Goal: Task Accomplishment & Management: Complete application form

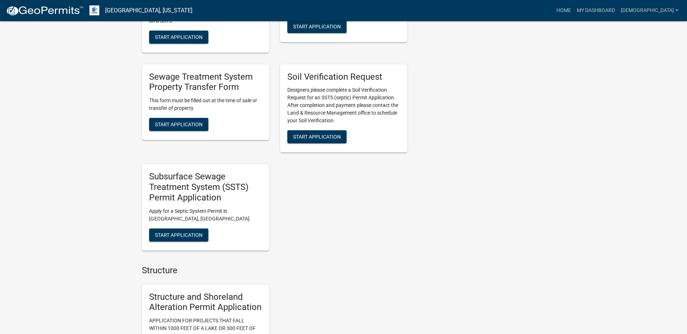
scroll to position [509, 0]
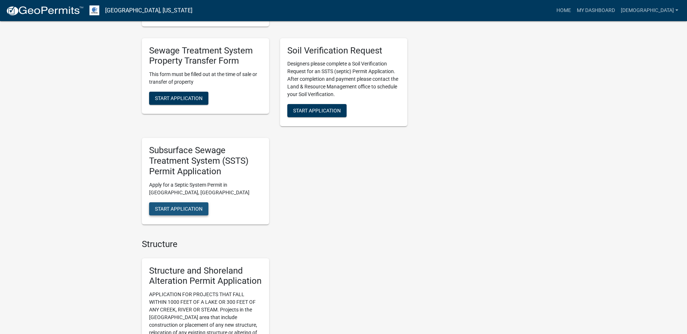
click at [177, 208] on span "Start Application" at bounding box center [179, 209] width 48 height 6
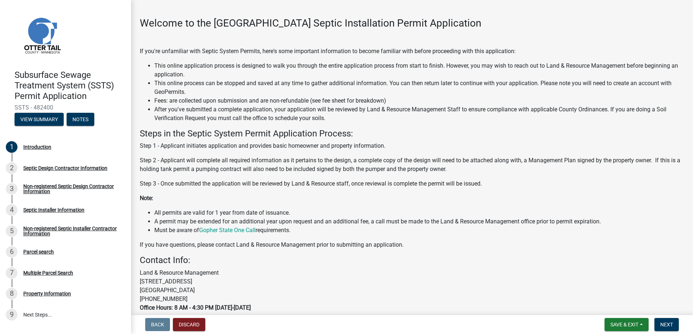
scroll to position [72, 0]
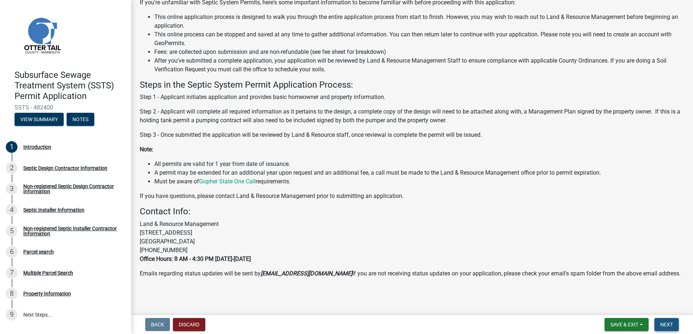
click at [663, 323] on span "Next" at bounding box center [666, 325] width 13 height 6
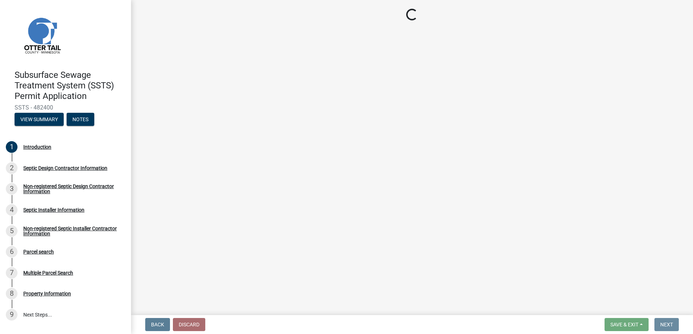
scroll to position [0, 0]
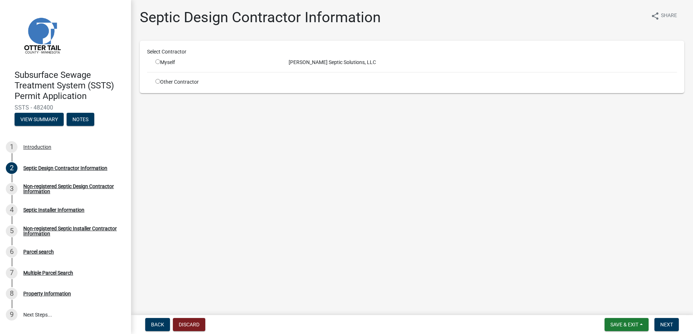
click at [159, 61] on input "radio" at bounding box center [157, 61] width 5 height 5
radio input "true"
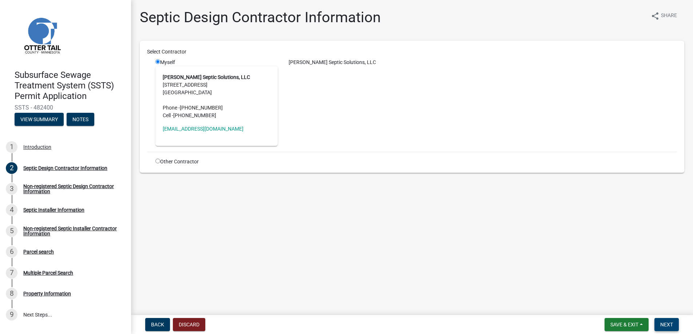
click at [670, 324] on span "Next" at bounding box center [666, 325] width 13 height 6
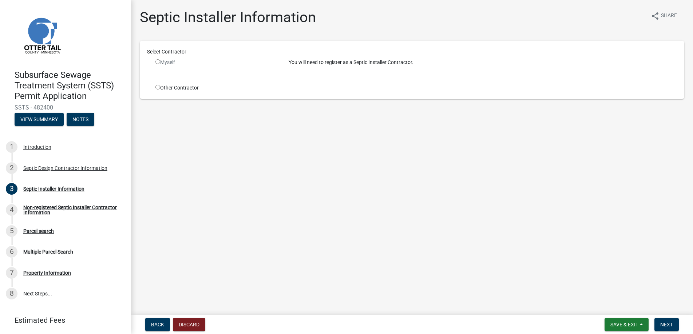
click at [158, 87] on input "radio" at bounding box center [157, 87] width 5 height 5
radio input "true"
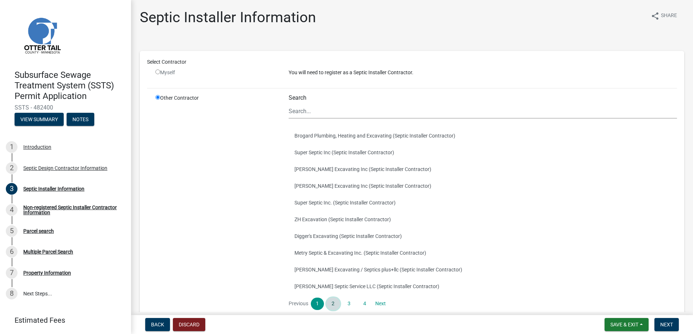
click at [333, 302] on link "2" at bounding box center [332, 304] width 13 height 12
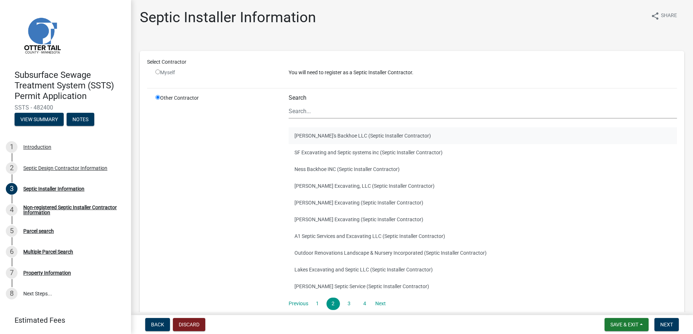
click at [313, 134] on button "[PERSON_NAME]'s Backhoe LLC (Septic Installer Contractor)" at bounding box center [483, 135] width 388 height 17
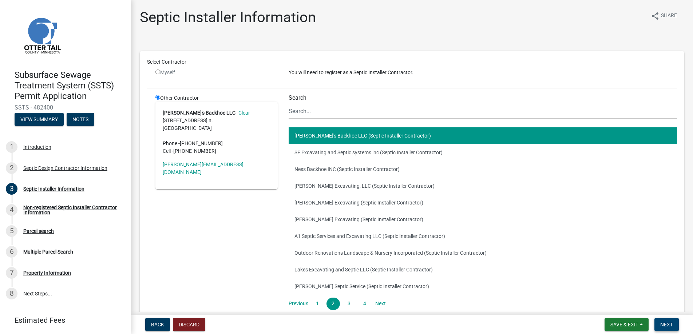
click at [665, 323] on span "Next" at bounding box center [666, 325] width 13 height 6
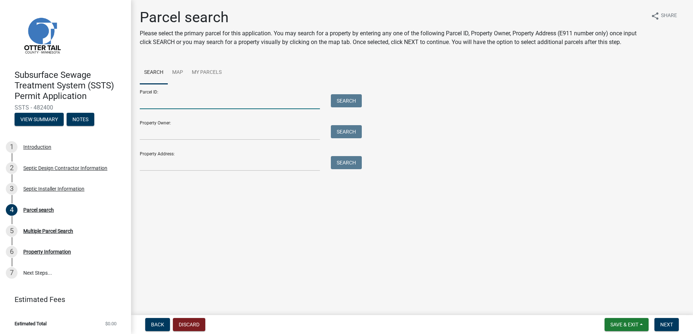
click at [152, 104] on input "Parcel ID:" at bounding box center [230, 101] width 180 height 15
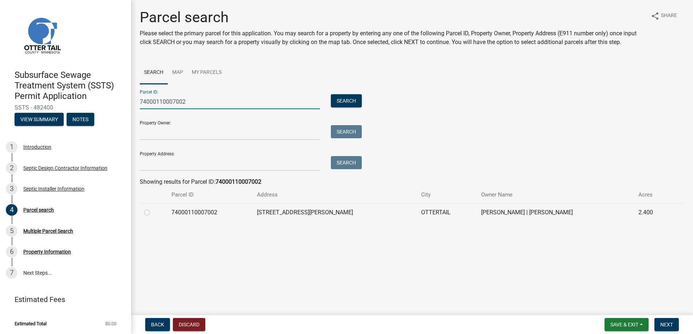
type input "74000110007002"
click at [153, 208] on label at bounding box center [153, 208] width 0 height 0
click at [153, 212] on input "radio" at bounding box center [155, 210] width 5 height 5
radio input "true"
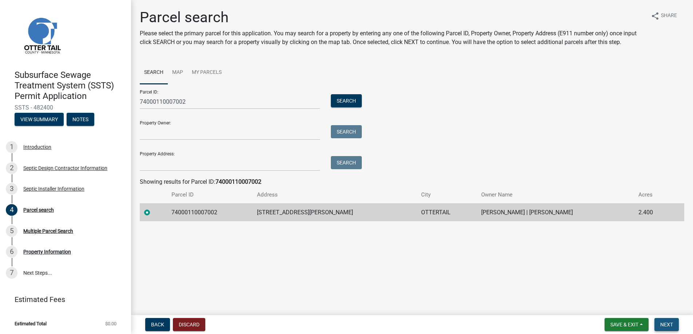
click at [666, 324] on span "Next" at bounding box center [666, 325] width 13 height 6
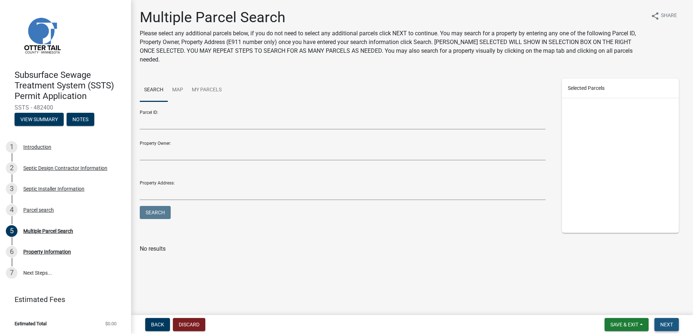
click at [666, 324] on span "Next" at bounding box center [666, 325] width 13 height 6
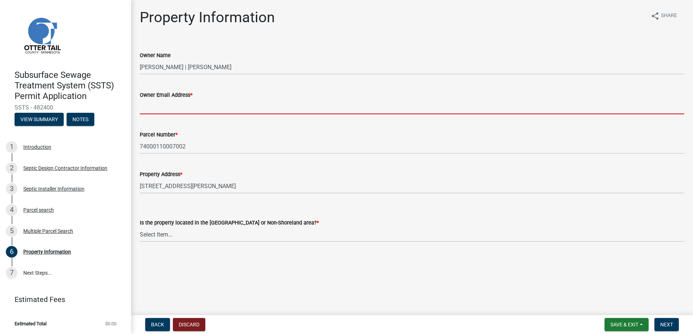
click at [152, 107] on input "Owner Email Address *" at bounding box center [412, 106] width 544 height 15
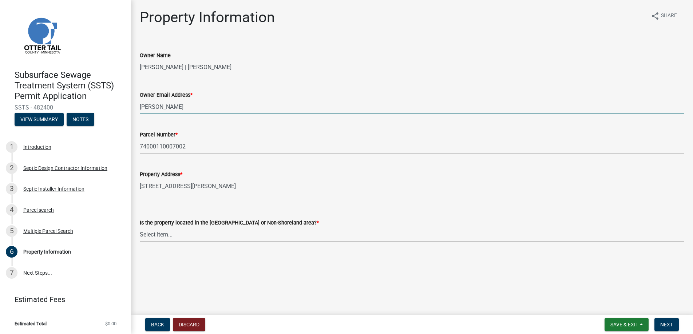
type input "[EMAIL_ADDRESS][DOMAIN_NAME]"
click at [157, 234] on select "Select Item... Shoreland Non-Shoreland" at bounding box center [412, 234] width 544 height 15
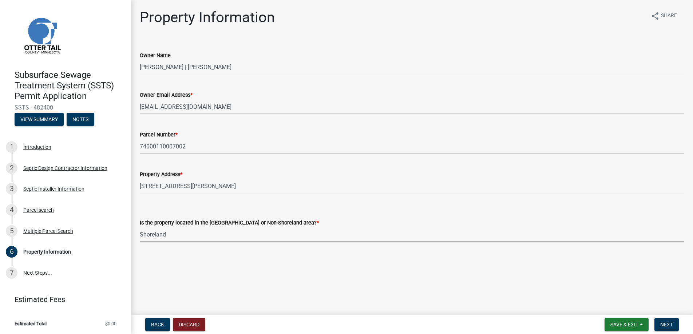
click at [140, 227] on select "Select Item... Shoreland Non-Shoreland" at bounding box center [412, 234] width 544 height 15
select select "f91142e6-e911-469c-9754-896c7e7f9e05"
click at [666, 322] on span "Next" at bounding box center [666, 325] width 13 height 6
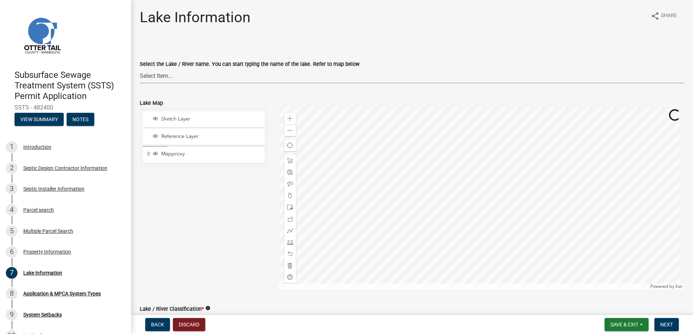
click at [160, 74] on select "Select Item... None [PERSON_NAME] 56-031 [PERSON_NAME] 56-118 [PERSON_NAME] 56-…" at bounding box center [412, 75] width 544 height 15
click at [140, 68] on select "Select Item... None [PERSON_NAME] 56-031 [PERSON_NAME] 56-118 [PERSON_NAME] 56-…" at bounding box center [412, 75] width 544 height 15
select select "d92b577c-e30d-4f8d-8056-6e76a79eb139"
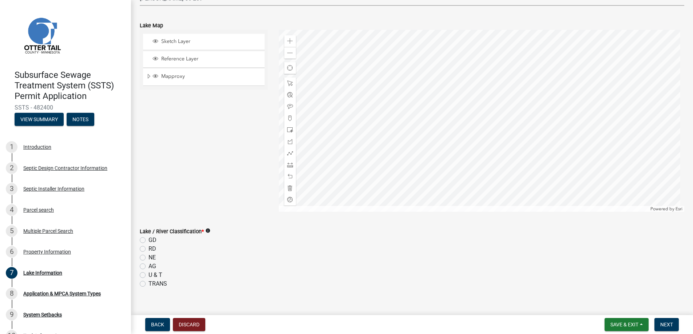
scroll to position [146, 0]
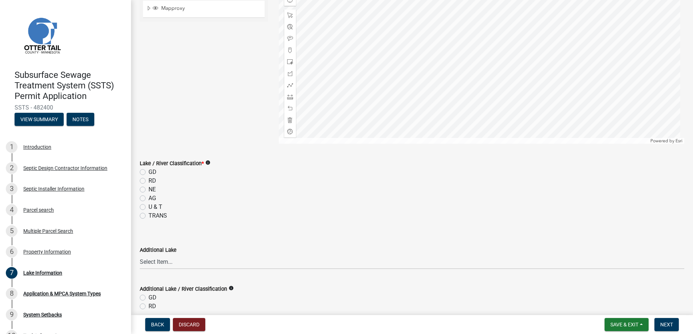
click at [148, 170] on label "GD" at bounding box center [152, 172] width 8 height 9
click at [148, 170] on input "GD" at bounding box center [150, 170] width 5 height 5
radio input "true"
click at [667, 325] on span "Next" at bounding box center [666, 325] width 13 height 6
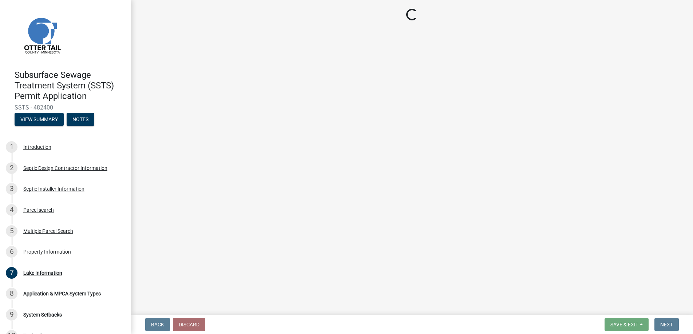
scroll to position [0, 0]
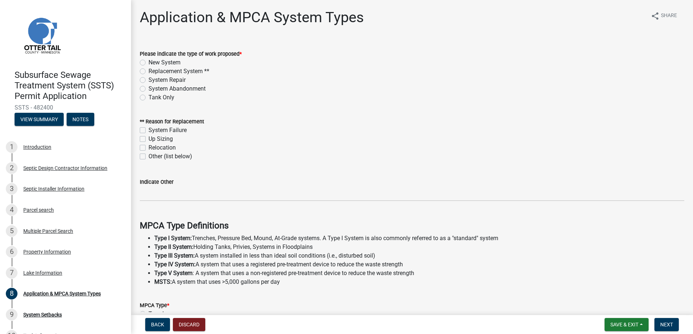
click at [148, 61] on label "New System" at bounding box center [164, 62] width 32 height 9
click at [148, 61] on input "New System" at bounding box center [150, 60] width 5 height 5
radio input "true"
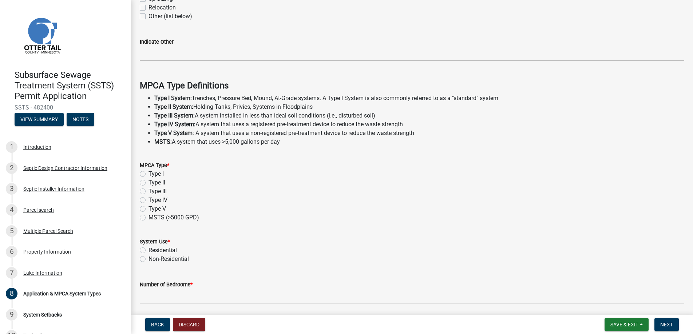
scroll to position [146, 0]
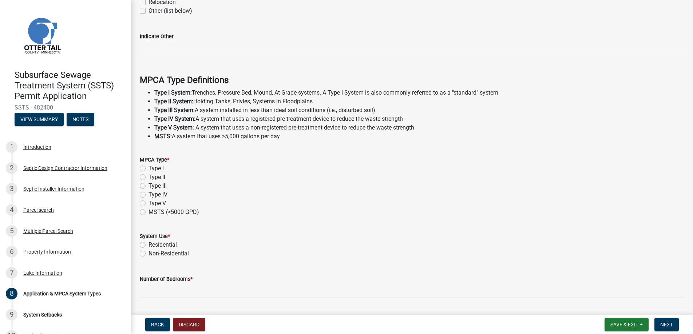
click at [148, 178] on label "Type II" at bounding box center [156, 177] width 17 height 9
click at [148, 178] on input "Type II" at bounding box center [150, 175] width 5 height 5
radio input "true"
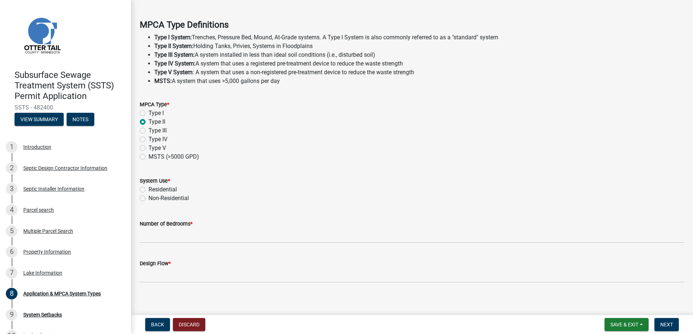
scroll to position [206, 0]
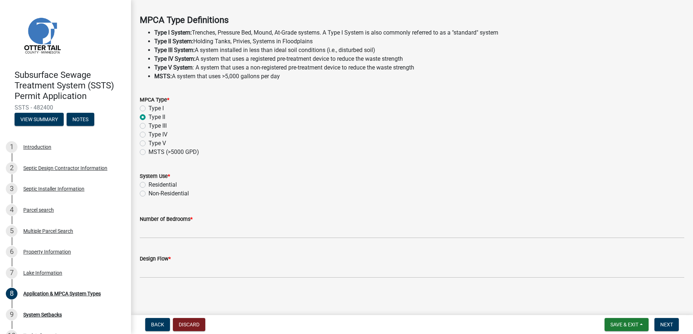
click at [148, 184] on label "Residential" at bounding box center [162, 184] width 28 height 9
click at [148, 184] on input "Residential" at bounding box center [150, 182] width 5 height 5
radio input "true"
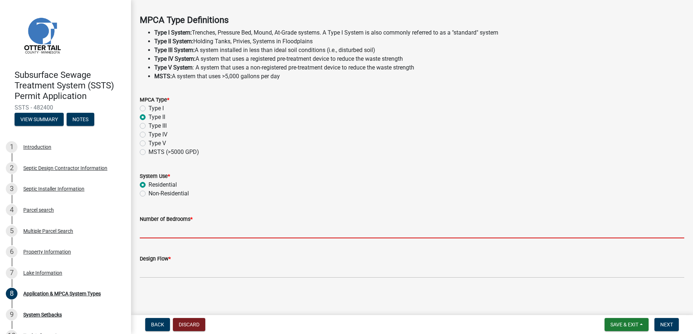
click at [158, 230] on input "Number of Bedrooms *" at bounding box center [412, 230] width 544 height 15
type input "0"
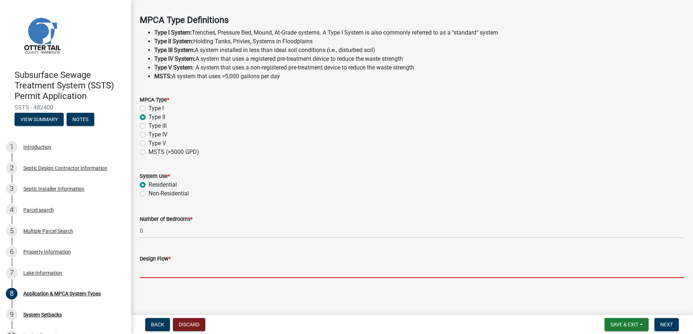
click at [163, 270] on input "Design Flow *" at bounding box center [412, 270] width 544 height 15
type input "25"
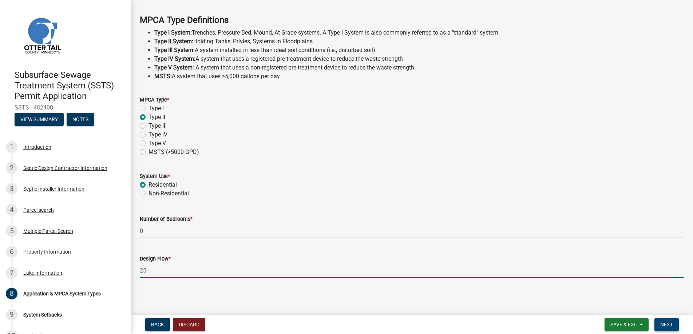
click at [664, 322] on span "Next" at bounding box center [666, 325] width 13 height 6
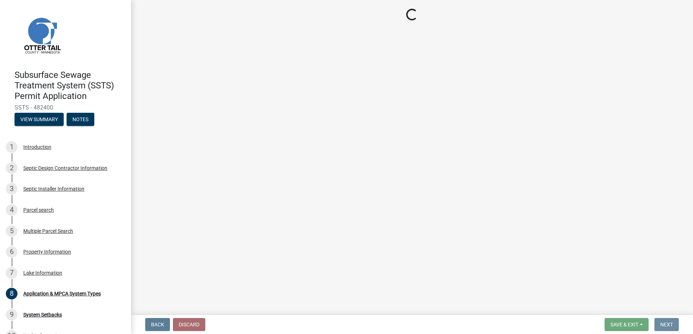
scroll to position [0, 0]
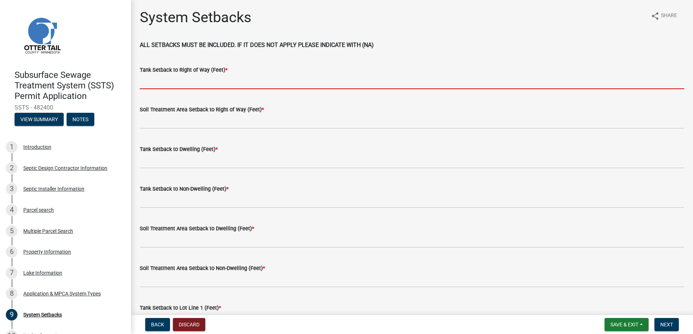
click at [157, 80] on input "Tank Setback to Right of Way (Feet) *" at bounding box center [412, 81] width 544 height 15
type input "+100"
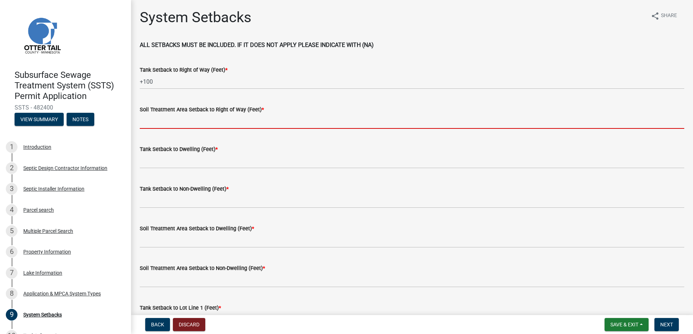
click at [166, 121] on input "Soil Treatment Area Setback to Right of Way (Feet) *" at bounding box center [412, 121] width 544 height 15
type input "na"
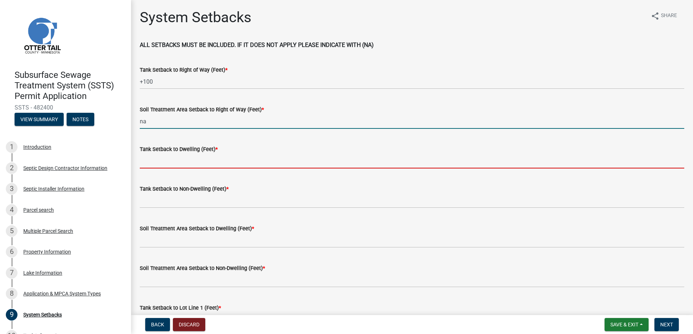
click at [156, 160] on input "Tank Setback to Dwelling (Feet) *" at bounding box center [412, 161] width 544 height 15
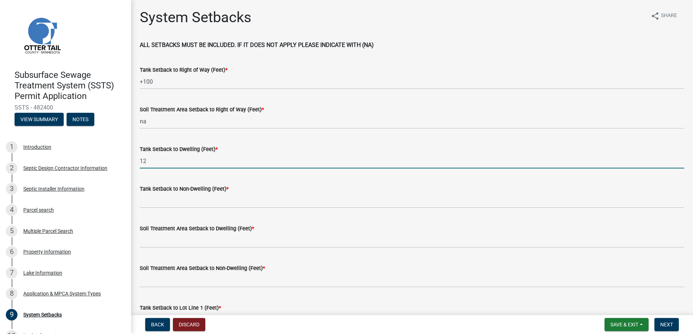
type input "12"
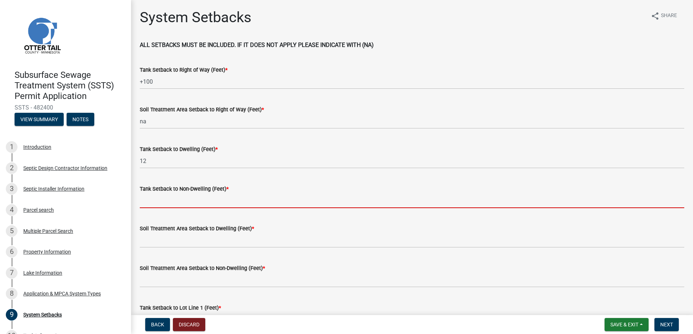
click at [159, 198] on input "Tank Setback to Non-Dwelling (Feet) *" at bounding box center [412, 200] width 544 height 15
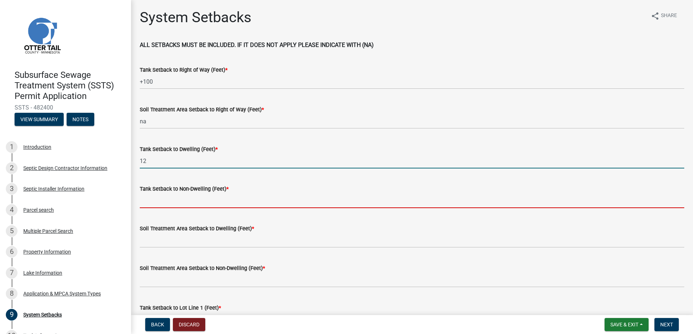
click at [145, 161] on input "12" at bounding box center [412, 161] width 544 height 15
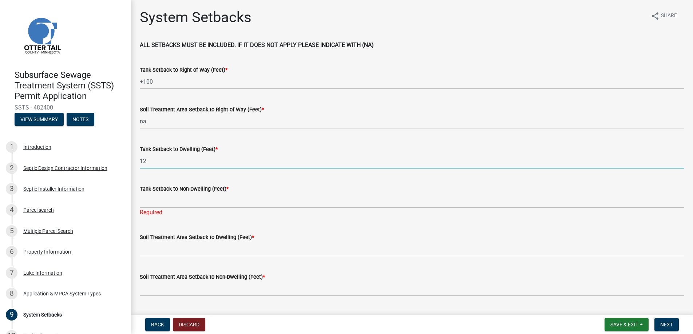
drag, startPoint x: 146, startPoint y: 160, endPoint x: 138, endPoint y: 159, distance: 8.4
click at [138, 159] on div "Tank Setback to Dwelling (Feet) * 12" at bounding box center [411, 152] width 555 height 34
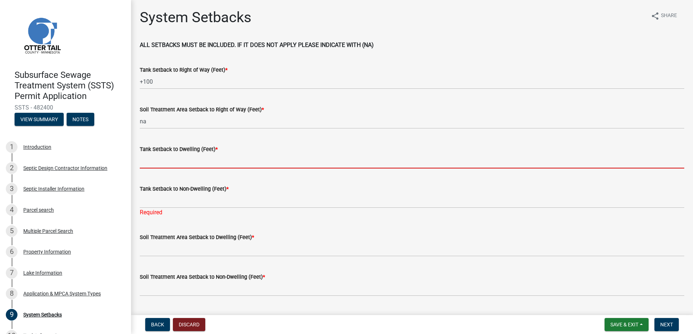
click at [157, 164] on input "Tank Setback to Dwelling (Feet) *" at bounding box center [412, 161] width 544 height 15
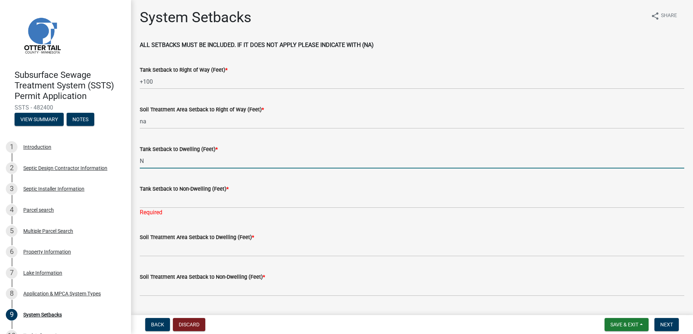
type input "na"
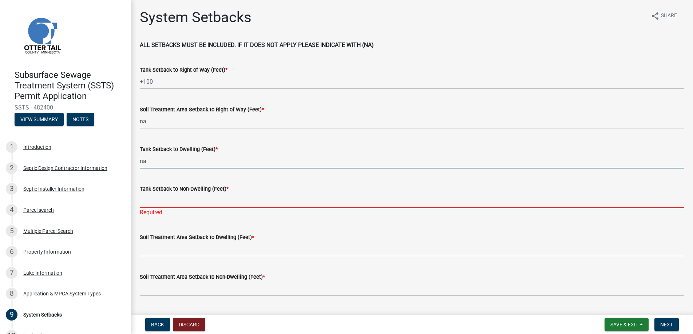
click at [151, 202] on input "Tank Setback to Non-Dwelling (Feet) *" at bounding box center [412, 200] width 544 height 15
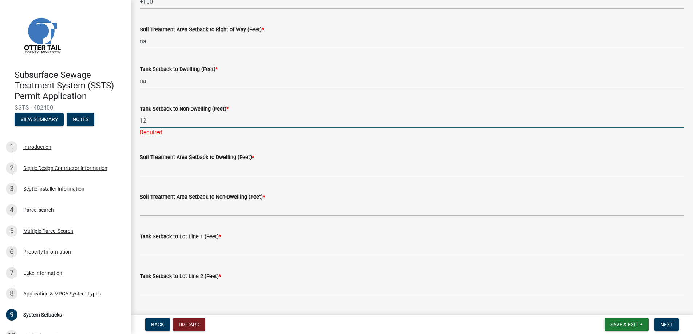
scroll to position [109, 0]
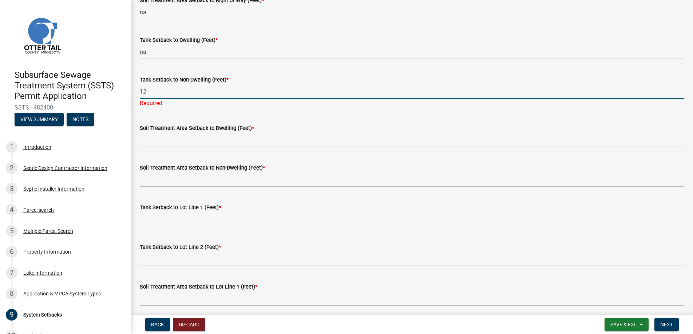
type input "12"
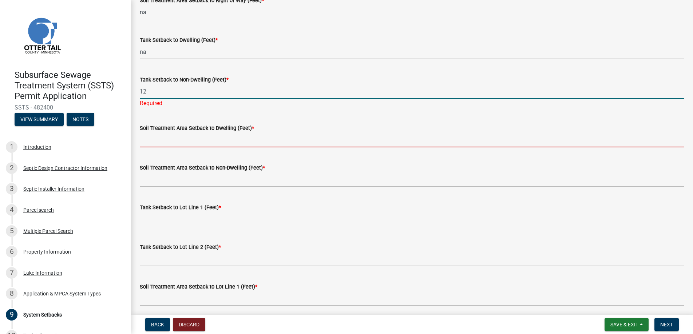
click at [159, 139] on wm-data-entity-input "Soil Treatment Area Setback to Dwelling (Feet) *" at bounding box center [412, 134] width 544 height 40
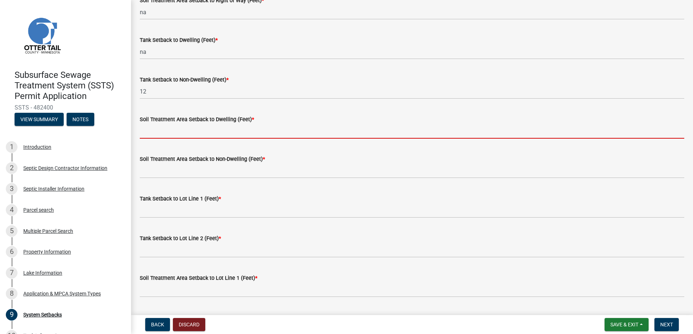
type input "na"
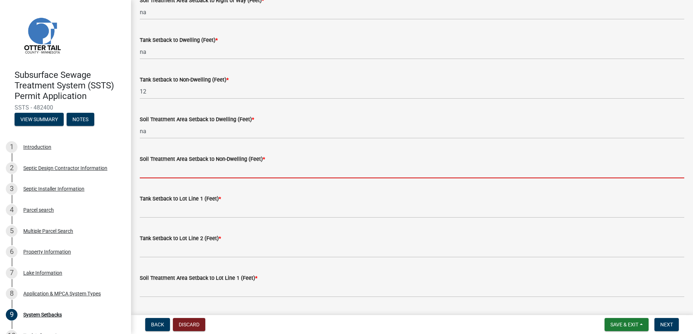
drag, startPoint x: 167, startPoint y: 171, endPoint x: 173, endPoint y: 171, distance: 6.2
click at [167, 171] on input "Soil Treatment Area Setback to Non-Dwelling (Feet) *" at bounding box center [412, 170] width 544 height 15
type input "na"
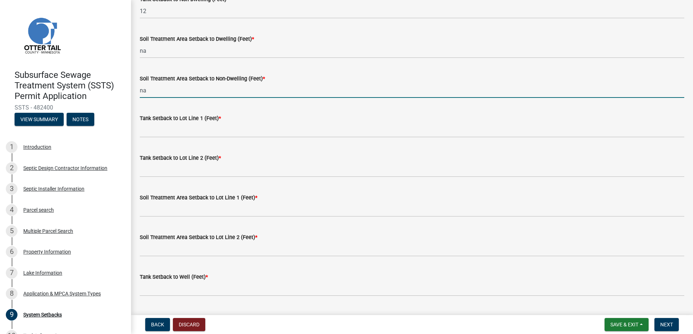
scroll to position [218, 0]
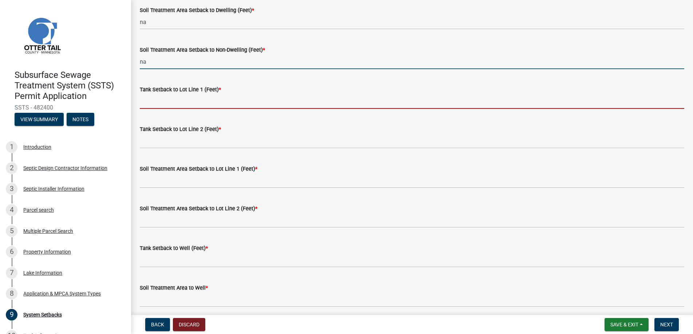
click at [159, 101] on input "Tank Setback to Lot Line 1 (Feet) *" at bounding box center [412, 101] width 544 height 15
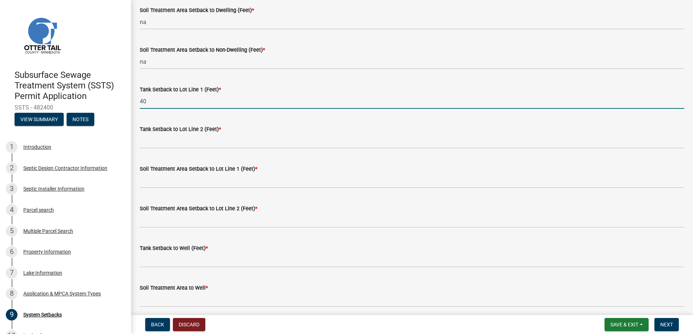
type input "40"
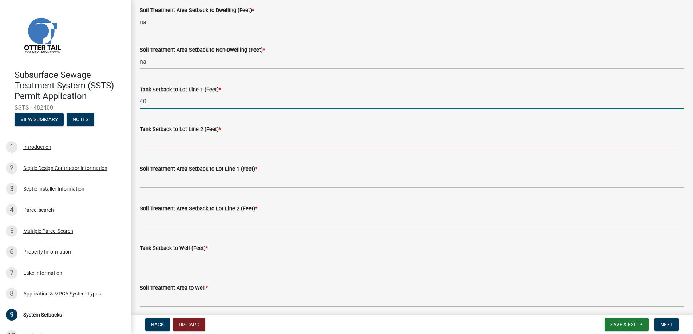
click at [158, 141] on input "Tank Setback to Lot Line 2 (Feet) *" at bounding box center [412, 141] width 544 height 15
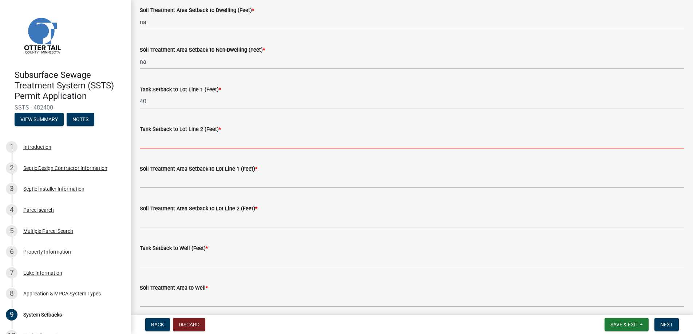
type input "+100"
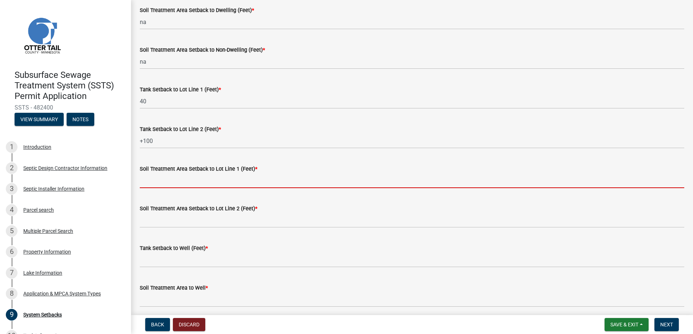
click at [154, 182] on input "Soil Treatment Area Setback to Lot Line 1 (Feet) *" at bounding box center [412, 180] width 544 height 15
type input "na"
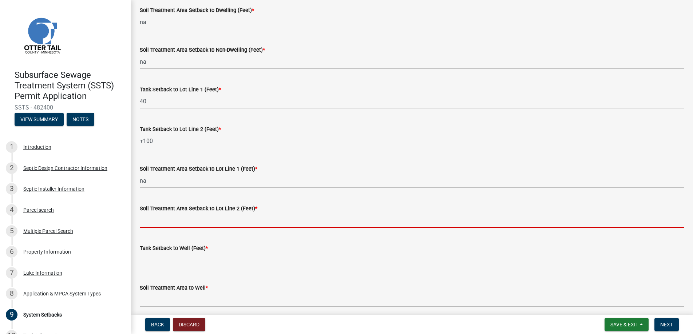
click at [171, 218] on input "Soil Treatment Area Setback to Lot Line 2 (Feet) *" at bounding box center [412, 220] width 544 height 15
type input "na"
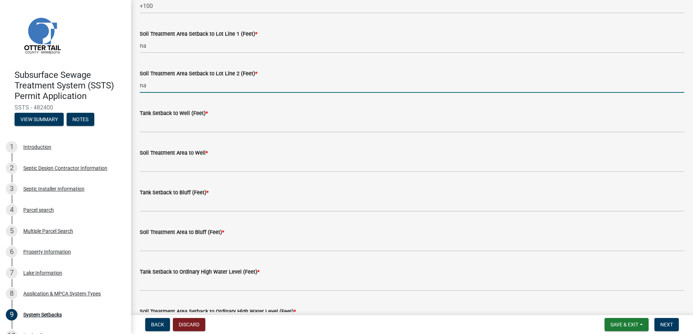
scroll to position [364, 0]
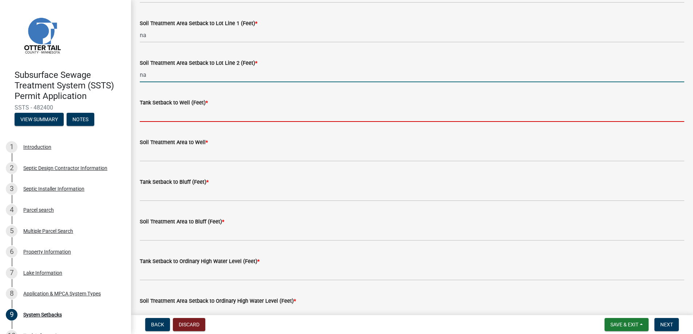
click at [154, 111] on input "Tank Setback to Well (Feet) *" at bounding box center [412, 114] width 544 height 15
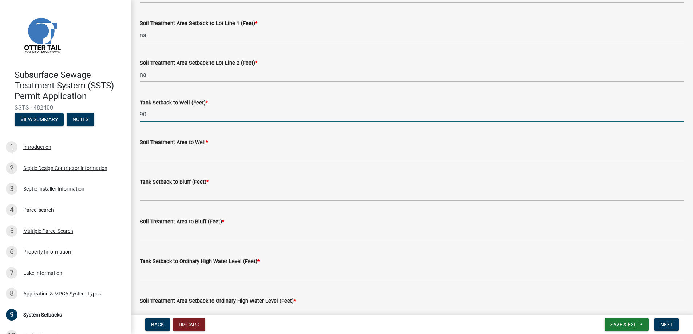
type input "90"
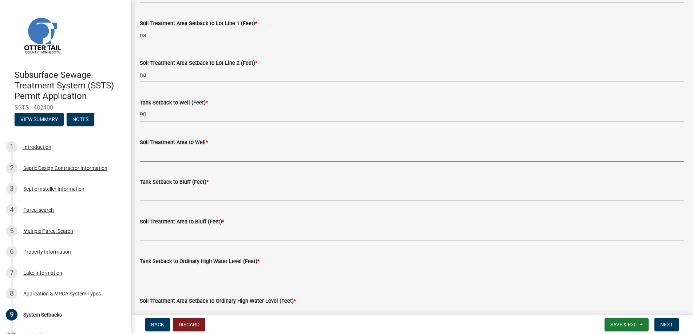
click at [153, 151] on input "Soil Treatment Area to Well *" at bounding box center [412, 154] width 544 height 15
type input "na"
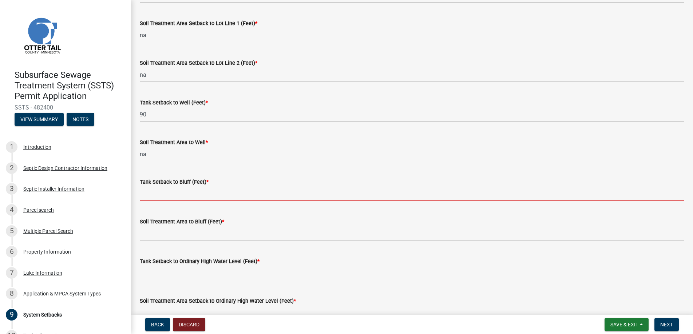
click at [166, 193] on input "Tank Setback to Bluff (Feet) *" at bounding box center [412, 193] width 544 height 15
type input "na"
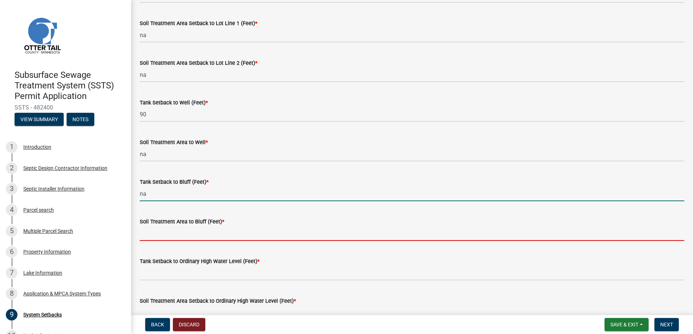
click at [166, 235] on input "Soil Treatment Area to Bluff (Feet) *" at bounding box center [412, 233] width 544 height 15
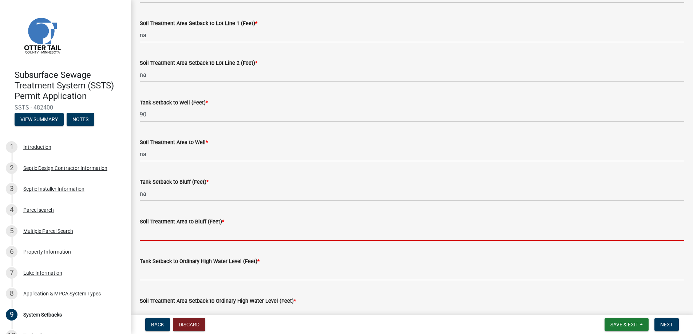
type input "na"
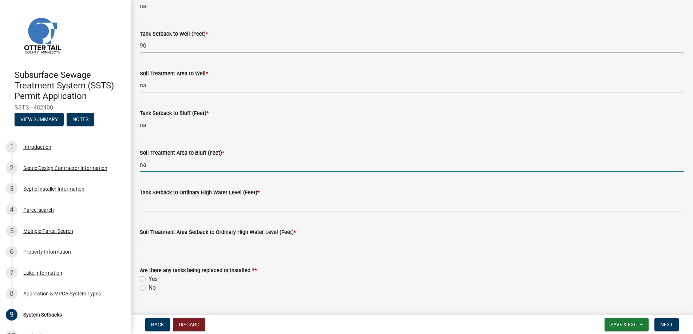
scroll to position [448, 0]
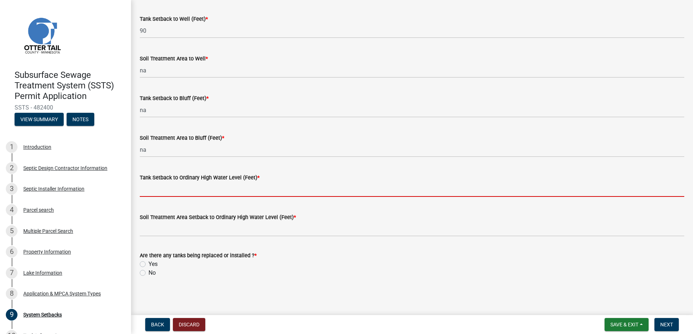
click at [168, 190] on input "Tank Setback to Ordinary High Water Level (Feet) *" at bounding box center [412, 189] width 544 height 15
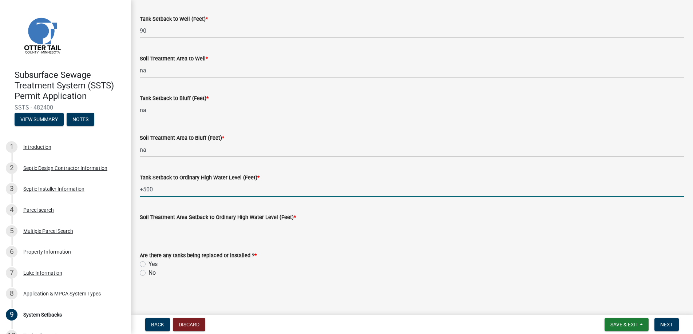
type input "+500"
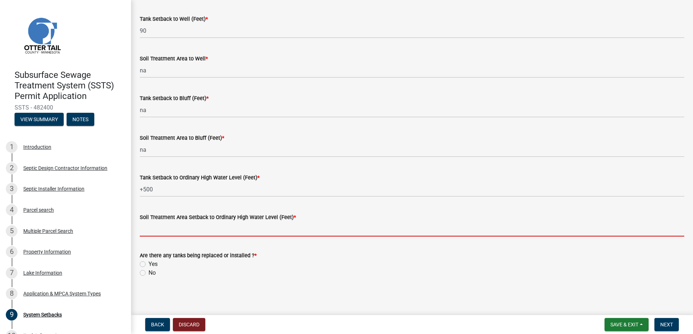
click at [162, 230] on input "Soil Treatment Area Setback to Ordinary High Water Level (Feet) *" at bounding box center [412, 229] width 544 height 15
type input "na"
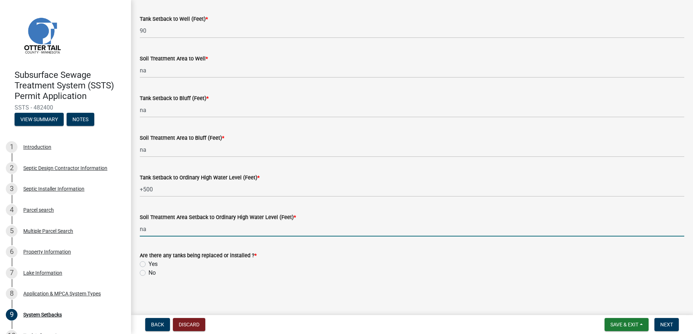
click at [148, 262] on label "Yes" at bounding box center [152, 264] width 9 height 9
click at [148, 262] on input "Yes" at bounding box center [150, 262] width 5 height 5
radio input "true"
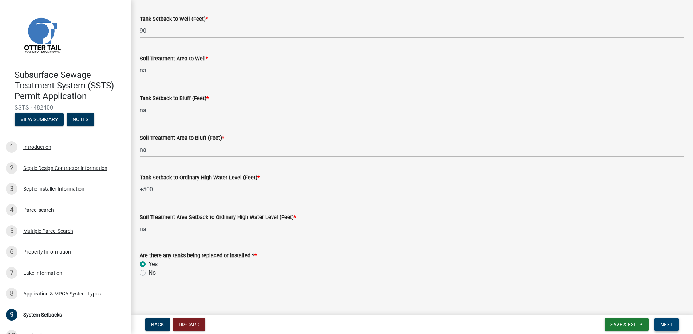
click at [665, 325] on span "Next" at bounding box center [666, 325] width 13 height 6
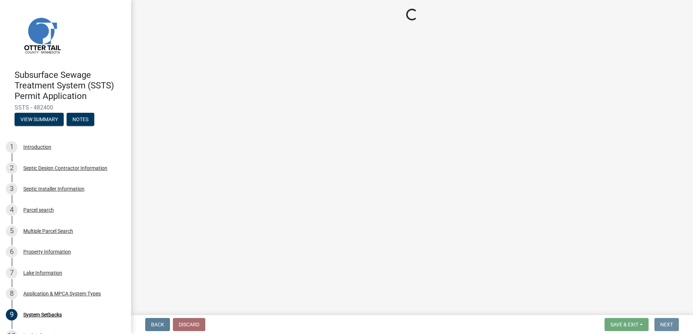
scroll to position [0, 0]
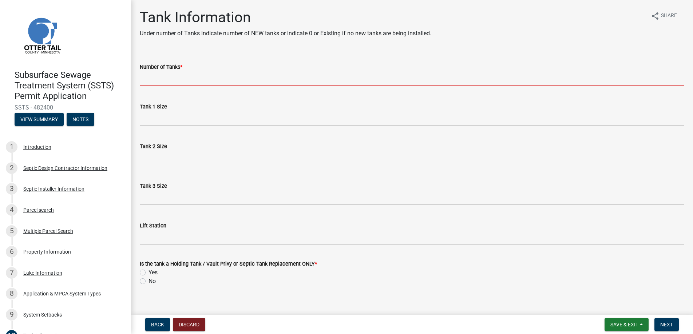
click at [163, 79] on input "Number of Tanks *" at bounding box center [412, 78] width 544 height 15
type input "1"
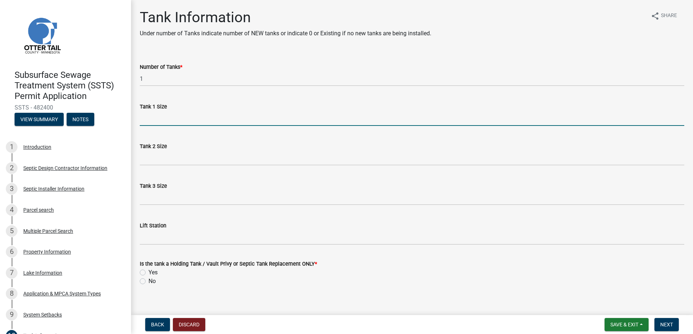
click at [155, 118] on input "Tank 1 Size" at bounding box center [412, 118] width 544 height 15
type input "1500"
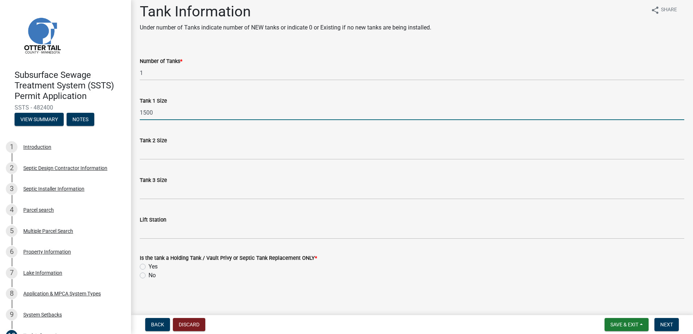
scroll to position [8, 0]
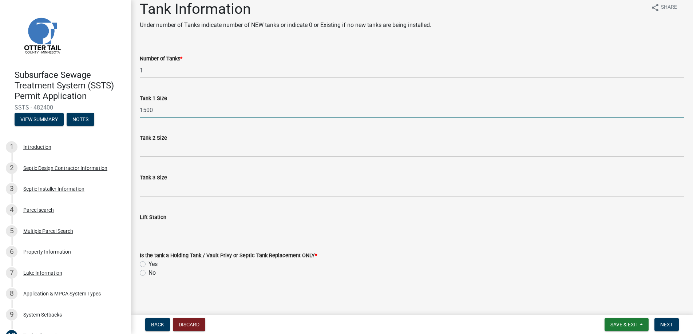
click at [148, 264] on label "Yes" at bounding box center [152, 264] width 9 height 9
click at [148, 264] on input "Yes" at bounding box center [150, 262] width 5 height 5
radio input "true"
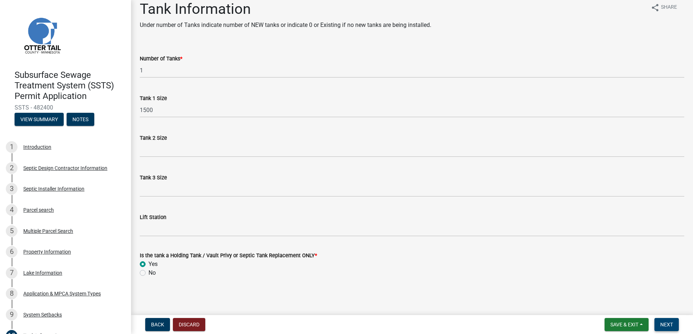
click at [667, 321] on button "Next" at bounding box center [666, 324] width 24 height 13
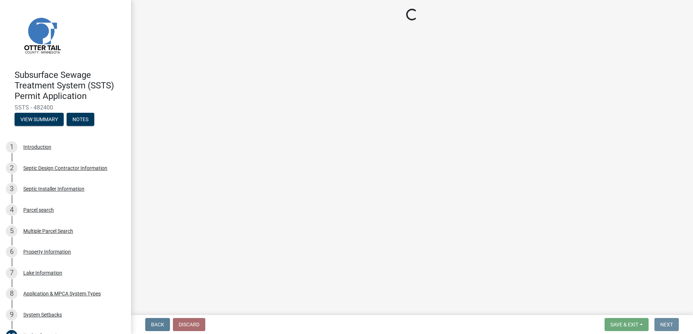
scroll to position [0, 0]
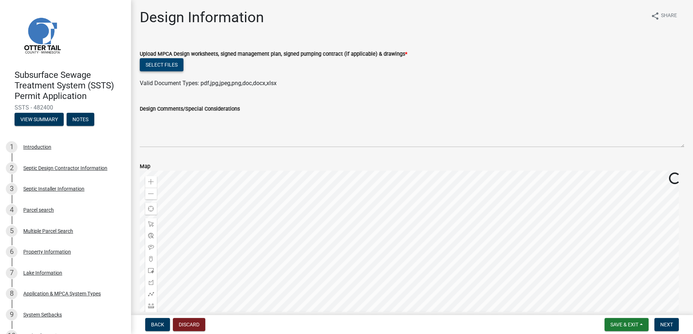
click at [161, 62] on button "Select files" at bounding box center [162, 64] width 44 height 13
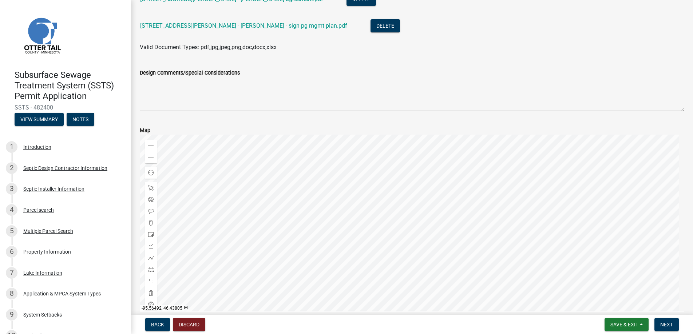
scroll to position [175, 0]
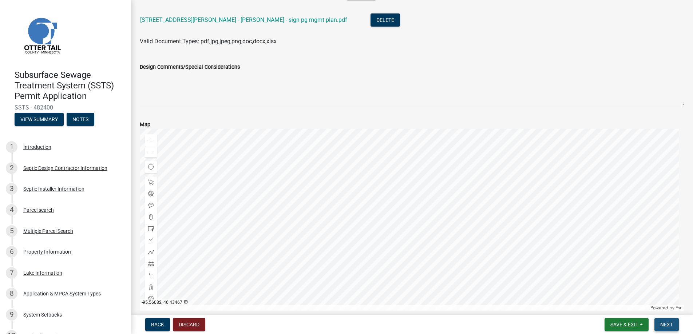
click at [663, 321] on button "Next" at bounding box center [666, 324] width 24 height 13
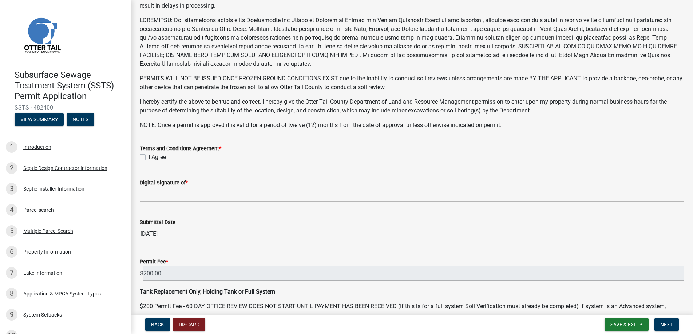
scroll to position [109, 0]
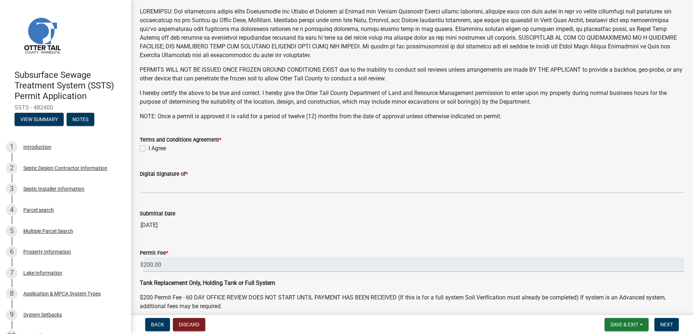
click at [148, 146] on label "I Agree" at bounding box center [156, 148] width 17 height 9
click at [148, 146] on input "I Agree" at bounding box center [150, 146] width 5 height 5
checkbox input "true"
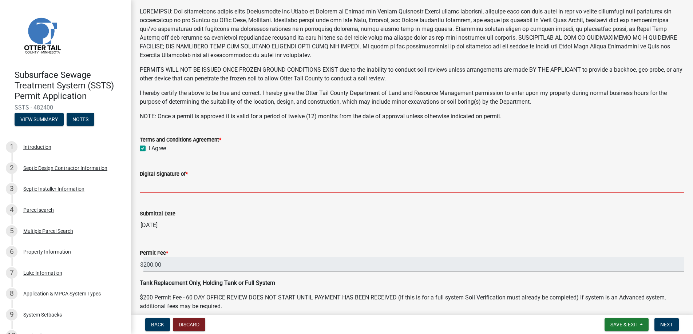
click at [163, 184] on input "Digital Signature of *" at bounding box center [412, 185] width 544 height 15
type input "[PERSON_NAME]"
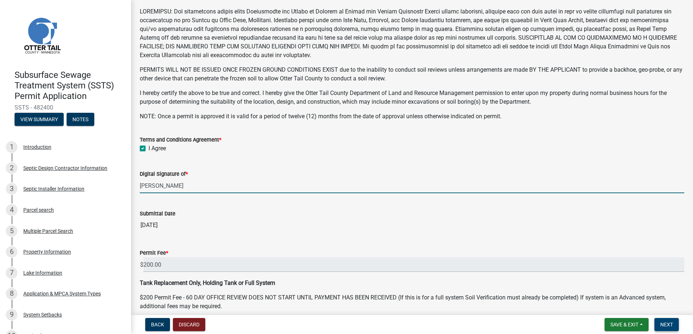
click at [667, 324] on span "Next" at bounding box center [666, 325] width 13 height 6
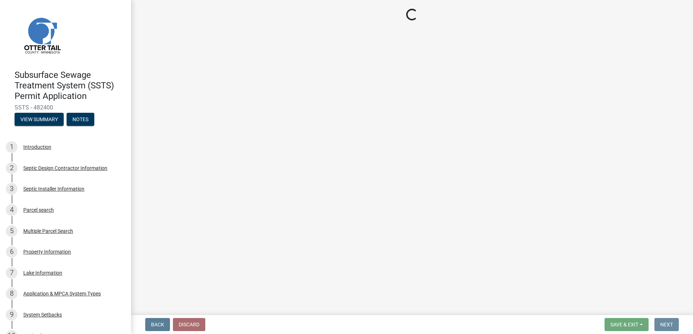
scroll to position [0, 0]
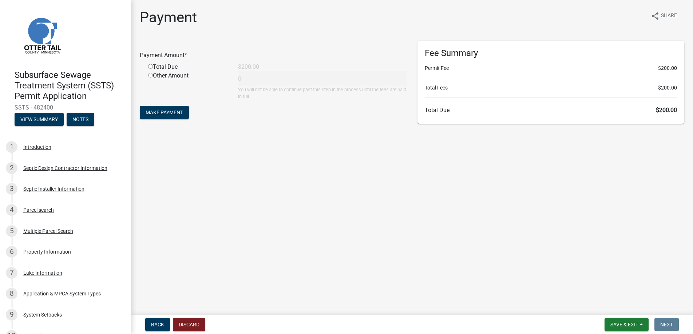
click at [152, 66] on input "radio" at bounding box center [150, 66] width 5 height 5
radio input "true"
type input "200"
click at [161, 110] on span "Make Payment" at bounding box center [164, 113] width 37 height 6
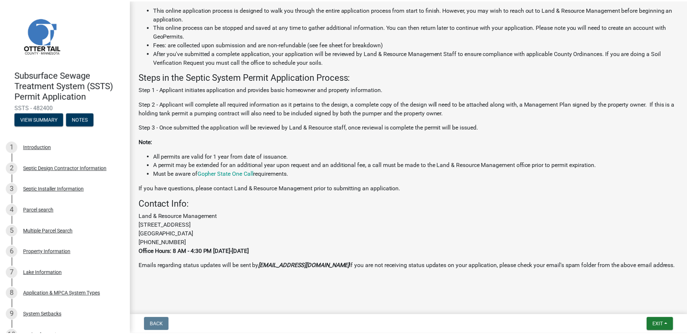
scroll to position [150, 0]
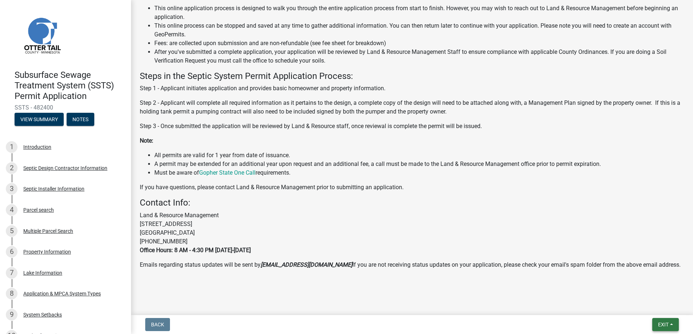
click at [660, 323] on span "Exit" at bounding box center [663, 325] width 11 height 6
click at [646, 305] on button "Save & Exit" at bounding box center [649, 305] width 58 height 17
